Goal: Transaction & Acquisition: Purchase product/service

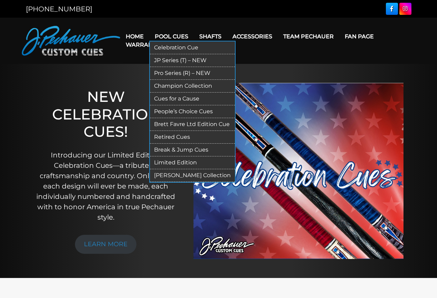
click at [181, 34] on link "Pool Cues" at bounding box center [171, 37] width 45 height 18
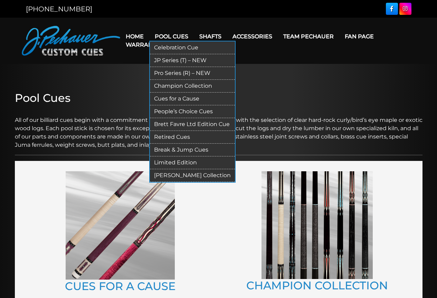
click at [185, 87] on link "Champion Collection" at bounding box center [192, 86] width 85 height 13
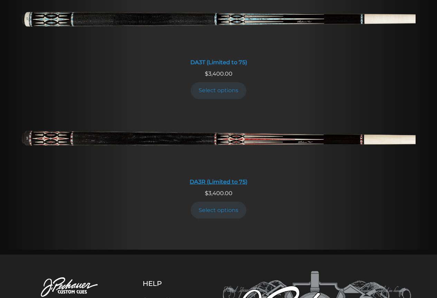
scroll to position [1183, 0]
click at [228, 182] on div "DA3R (Limited to 75)" at bounding box center [219, 181] width 394 height 7
